Goal: Information Seeking & Learning: Learn about a topic

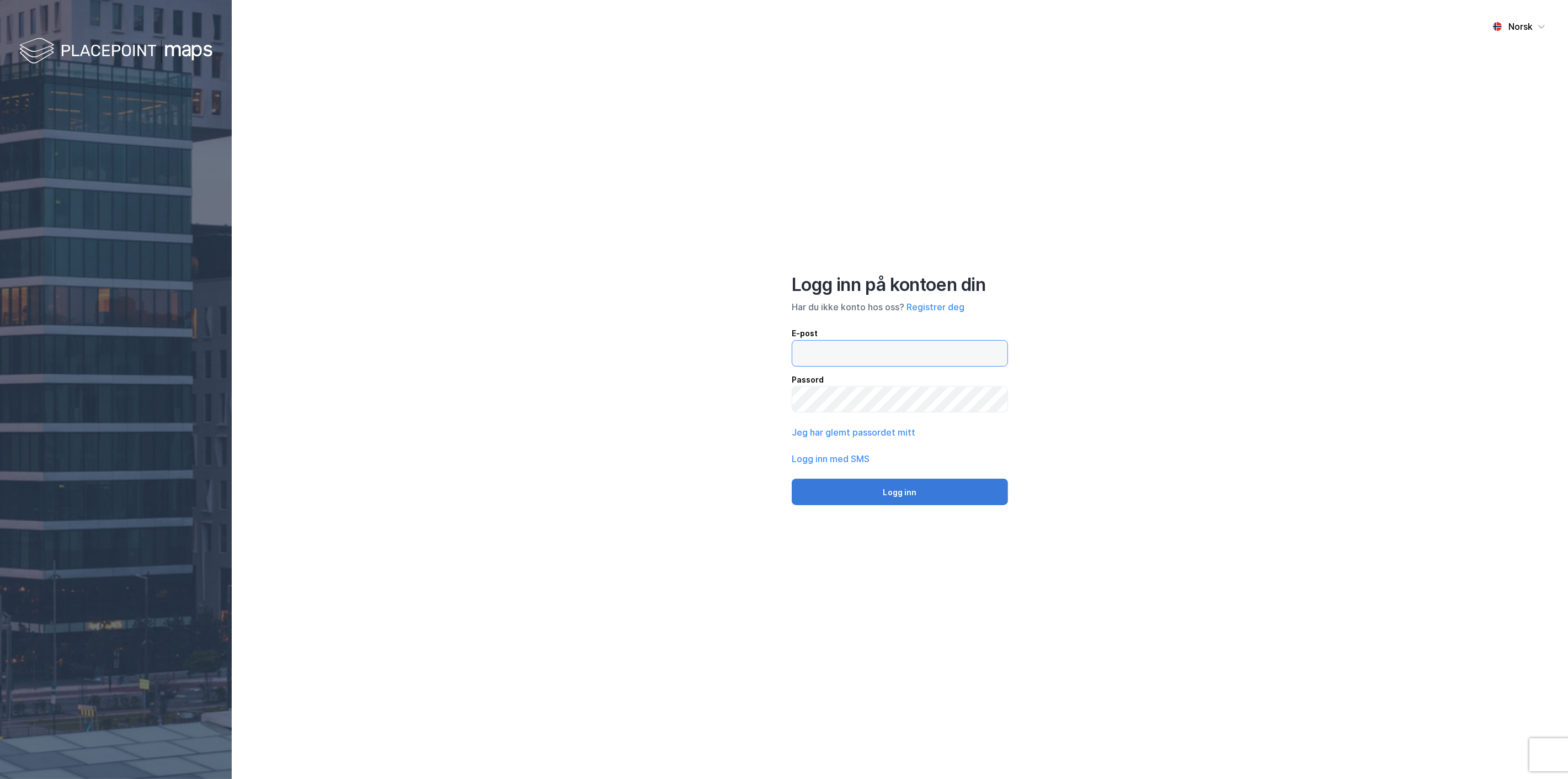
type input "[EMAIL_ADDRESS][MEDICAL_DATA][DOMAIN_NAME]"
click at [897, 494] on button "Logg inn" at bounding box center [900, 492] width 216 height 27
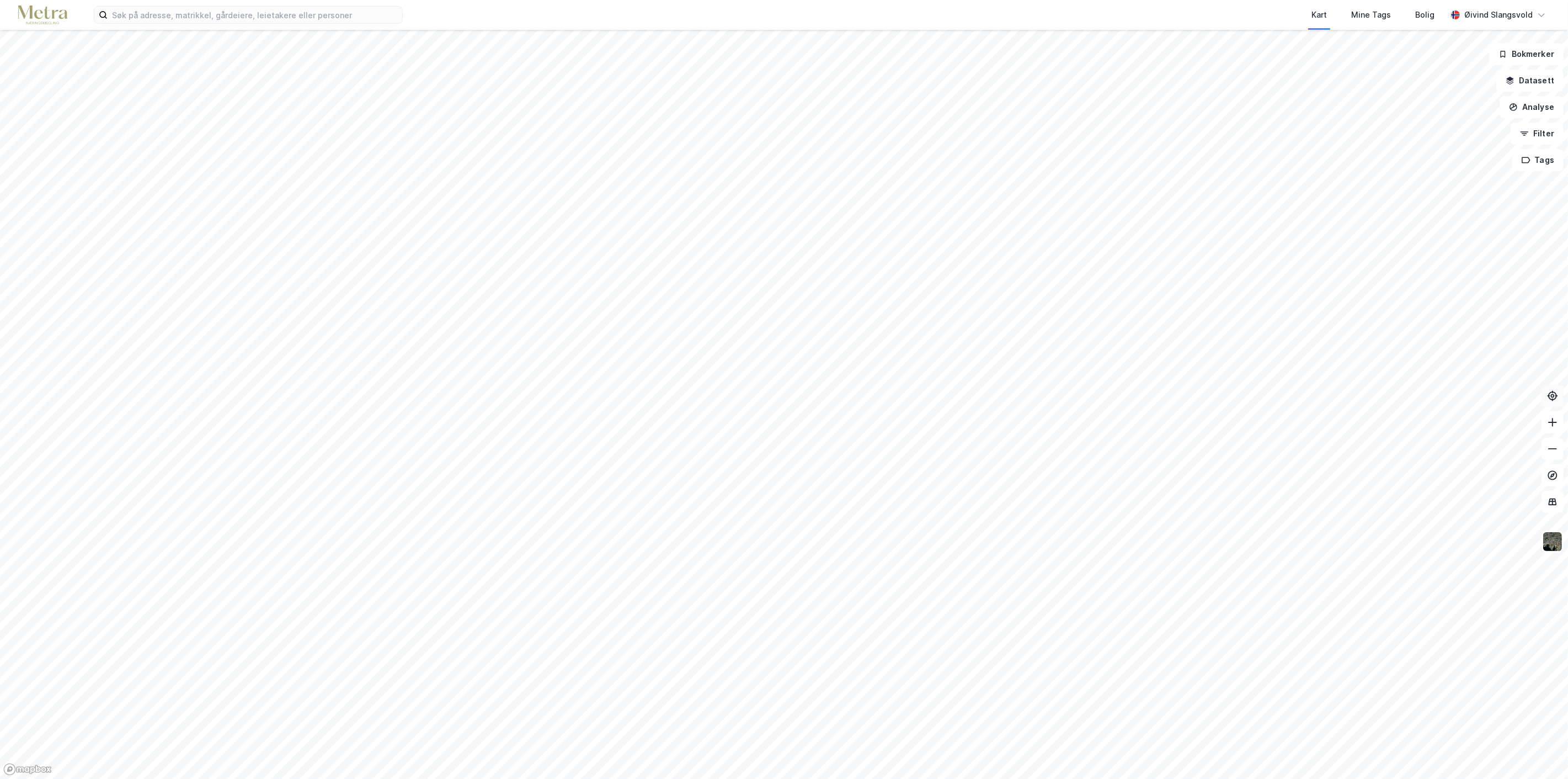
click at [1552, 395] on icon at bounding box center [1553, 395] width 4 height 4
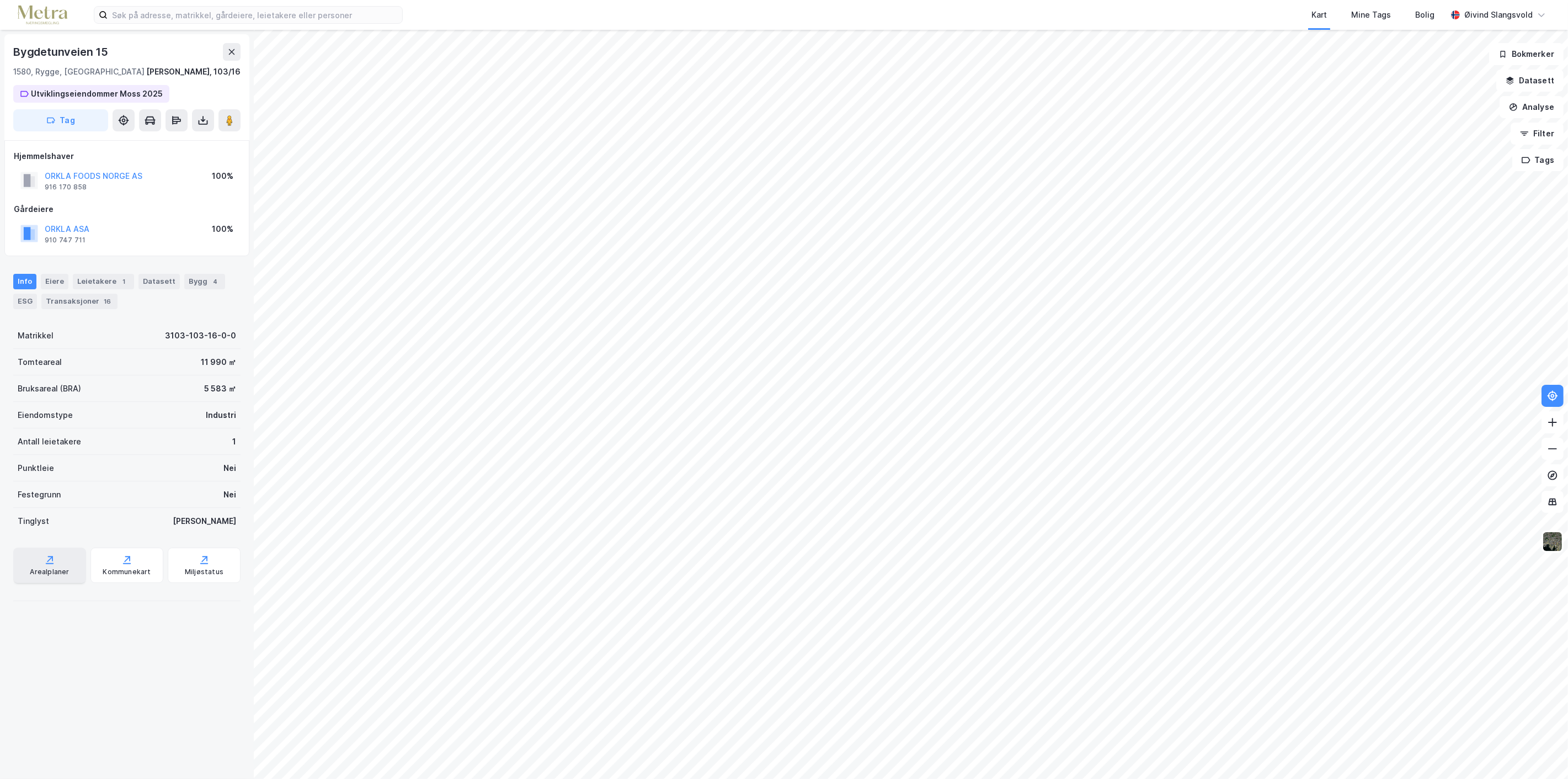
click at [51, 569] on div "Arealplaner" at bounding box center [49, 572] width 39 height 9
click at [121, 559] on icon at bounding box center [127, 560] width 11 height 11
